Goal: Information Seeking & Learning: Learn about a topic

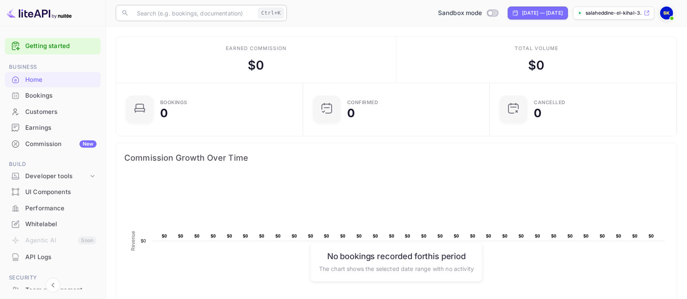
drag, startPoint x: 155, startPoint y: 17, endPoint x: 148, endPoint y: 5, distance: 13.1
click at [155, 17] on input "text" at bounding box center [193, 13] width 123 height 16
click at [64, 57] on ul "Getting started Business Home Bookings Customers Earnings Commission New Build …" at bounding box center [53, 216] width 96 height 363
click at [70, 49] on link "Getting started" at bounding box center [60, 46] width 71 height 9
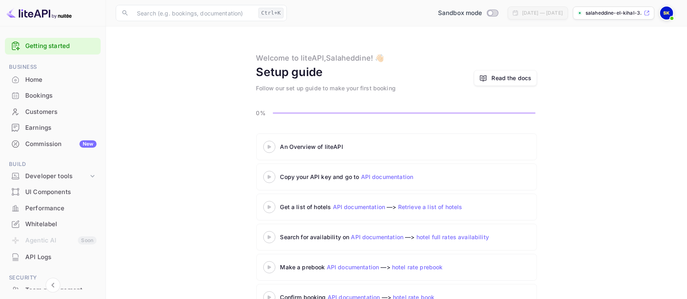
scroll to position [16, 0]
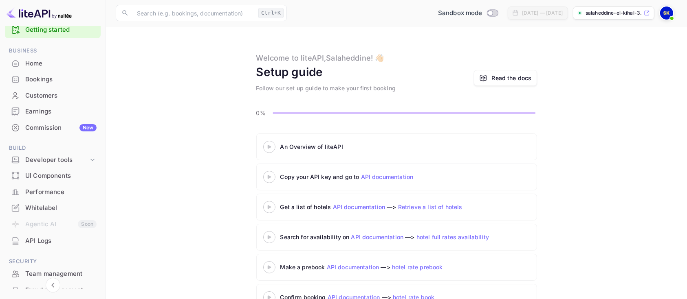
click at [70, 49] on span "Business" at bounding box center [53, 50] width 96 height 9
click at [45, 103] on li "Earnings" at bounding box center [53, 111] width 96 height 16
click at [41, 125] on div "Commission New" at bounding box center [60, 127] width 71 height 9
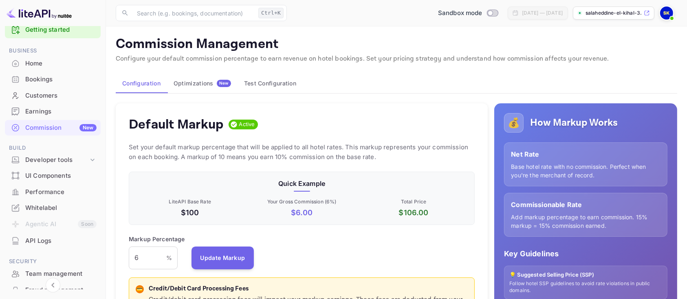
scroll to position [136, 337]
